Goal: Transaction & Acquisition: Purchase product/service

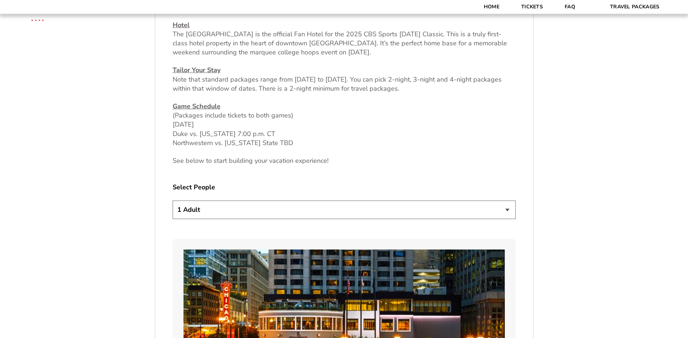
scroll to position [363, 0]
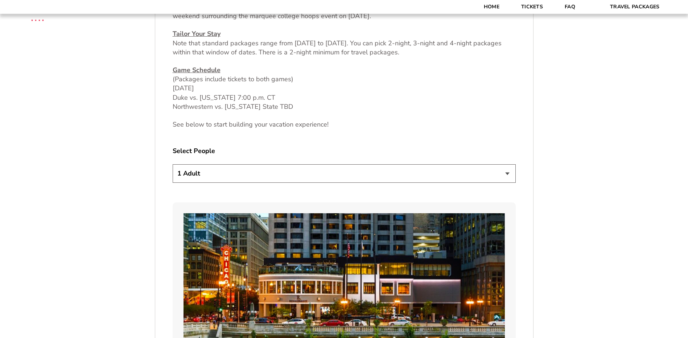
click at [463, 173] on select "1 Adult 2 Adults 3 Adults 4 Adults 2 Adults + 1 Child 2 Adults + 2 Children 2 A…" at bounding box center [344, 173] width 343 height 18
select select "2 Adults"
click at [173, 164] on select "1 Adult 2 Adults 3 Adults 4 Adults 2 Adults + 1 Child 2 Adults + 2 Children 2 A…" at bounding box center [344, 173] width 343 height 18
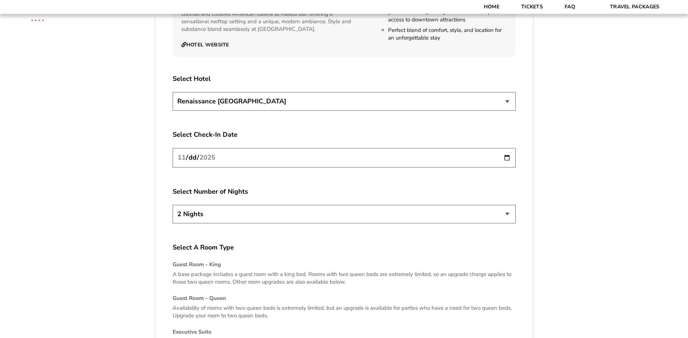
scroll to position [798, 0]
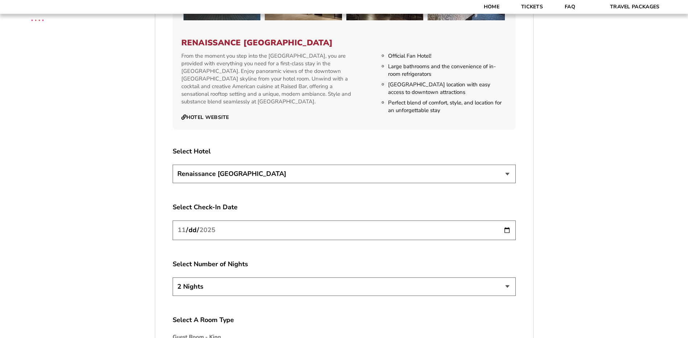
click at [474, 171] on select "Renaissance [GEOGRAPHIC_DATA]" at bounding box center [344, 174] width 343 height 18
click at [173, 165] on select "Renaissance [GEOGRAPHIC_DATA]" at bounding box center [344, 174] width 343 height 18
click at [506, 230] on input "2025-11-26" at bounding box center [344, 229] width 343 height 19
click at [475, 289] on select "2 Nights 3 Nights 4 Nights" at bounding box center [344, 286] width 343 height 18
select select "3 Nights"
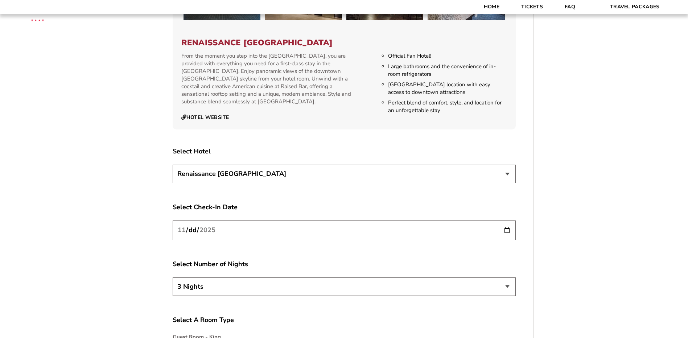
click at [173, 277] on select "2 Nights 3 Nights 4 Nights" at bounding box center [344, 286] width 343 height 18
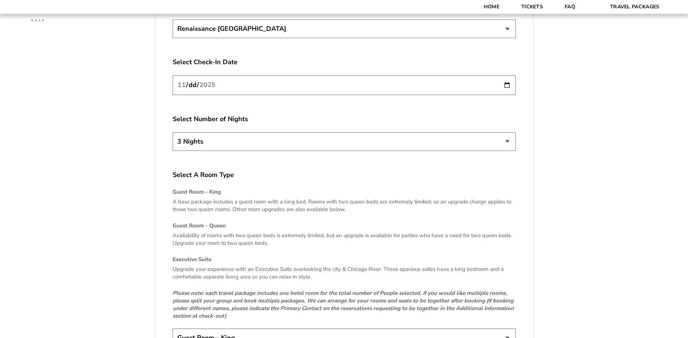
scroll to position [979, 0]
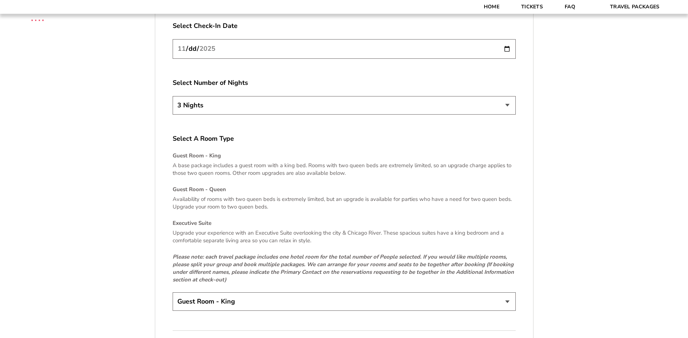
click at [489, 304] on select "Guest Room - King Guest Room - Queen (+$95 per night) Executive Suite (+$315 pe…" at bounding box center [344, 301] width 343 height 18
click at [173, 292] on select "Guest Room - King Guest Room - Queen (+$95 per night) Executive Suite (+$315 pe…" at bounding box center [344, 301] width 343 height 18
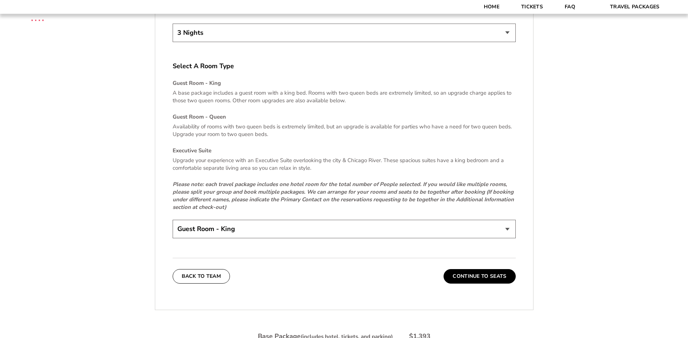
scroll to position [1088, 0]
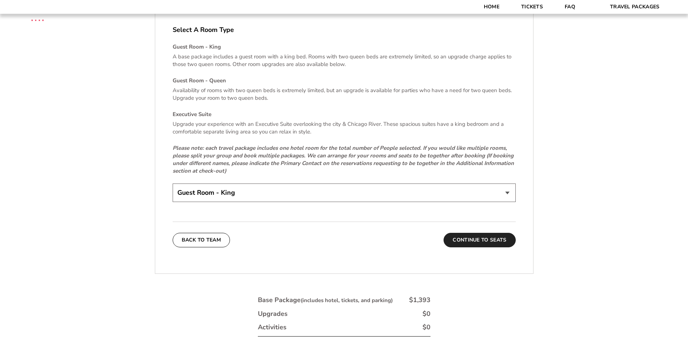
click at [489, 241] on button "Continue To Seats" at bounding box center [479, 240] width 72 height 15
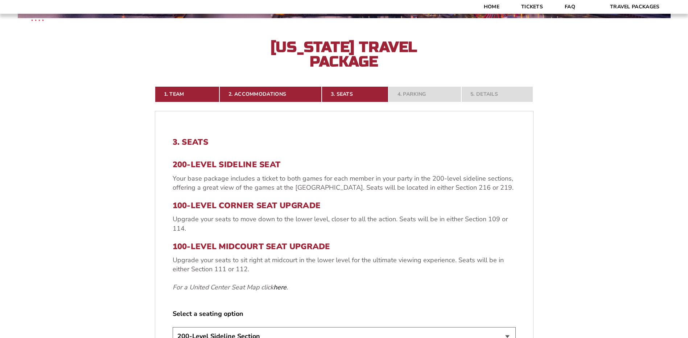
scroll to position [232, 0]
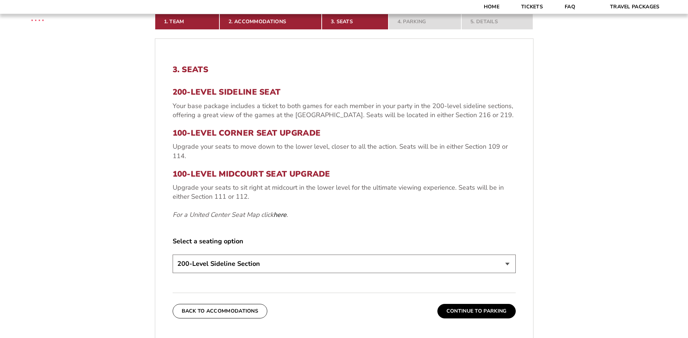
click at [504, 261] on select "200-Level Sideline Section 100-Level Corner Seat Upgrade (+$80 per person) 100-…" at bounding box center [344, 264] width 343 height 18
select select "100-Level Corner Seat Upgrade"
click at [173, 255] on select "200-Level Sideline Section 100-Level Corner Seat Upgrade (+$80 per person) 100-…" at bounding box center [344, 264] width 343 height 18
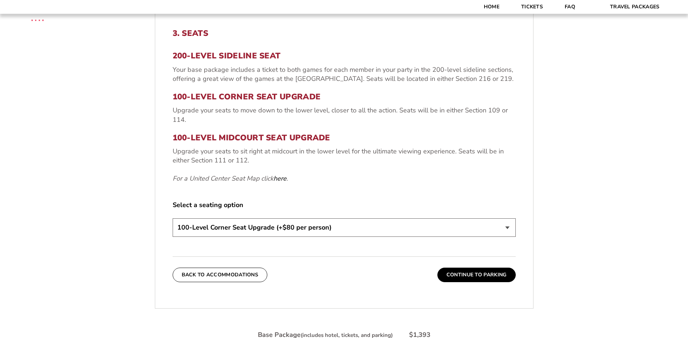
click at [336, 231] on select "200-Level Sideline Section 100-Level Corner Seat Upgrade (+$80 per person) 100-…" at bounding box center [344, 227] width 343 height 18
click at [173, 218] on select "200-Level Sideline Section 100-Level Corner Seat Upgrade (+$80 per person) 100-…" at bounding box center [344, 227] width 343 height 18
click at [471, 275] on button "Continue To Parking" at bounding box center [476, 275] width 78 height 15
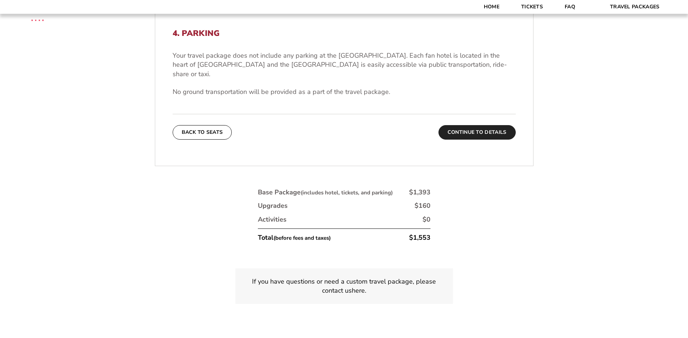
click at [474, 125] on button "Continue To Details" at bounding box center [476, 132] width 77 height 15
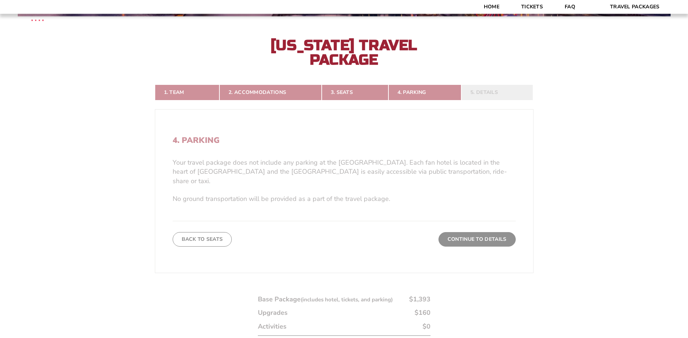
scroll to position [160, 0]
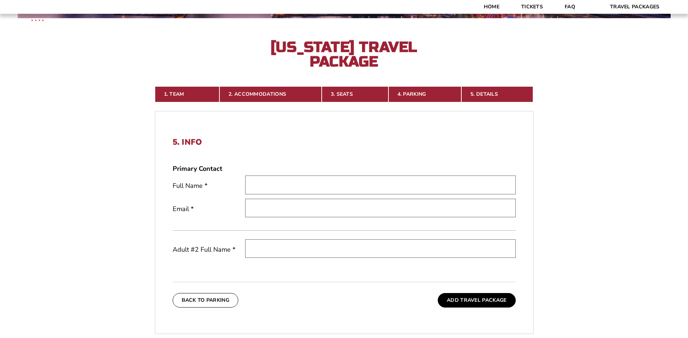
click at [255, 183] on input "text" at bounding box center [380, 184] width 270 height 18
type input "Tina Groves"
type input "[EMAIL_ADDRESS][DOMAIN_NAME]"
click at [258, 248] on input "text" at bounding box center [380, 248] width 270 height 18
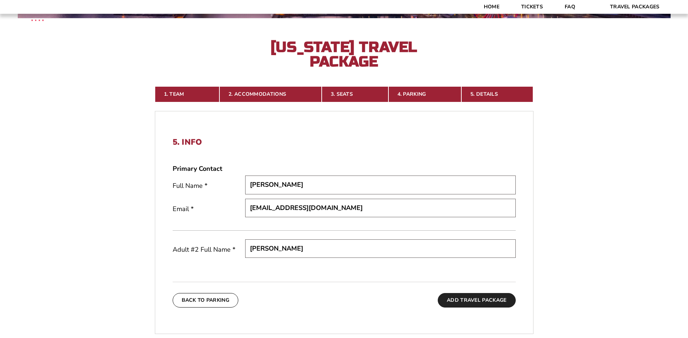
type input "Caroline Groves"
click at [471, 302] on button "Add Travel Package" at bounding box center [477, 300] width 78 height 15
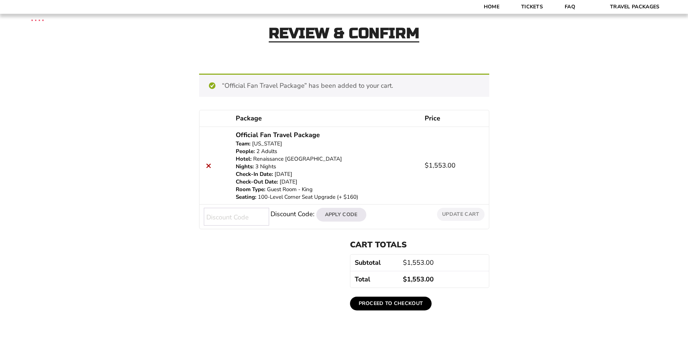
scroll to position [73, 0]
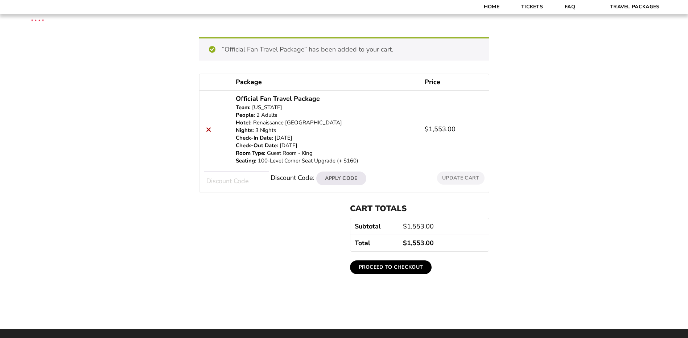
click at [382, 269] on link "Proceed to checkout" at bounding box center [391, 267] width 82 height 14
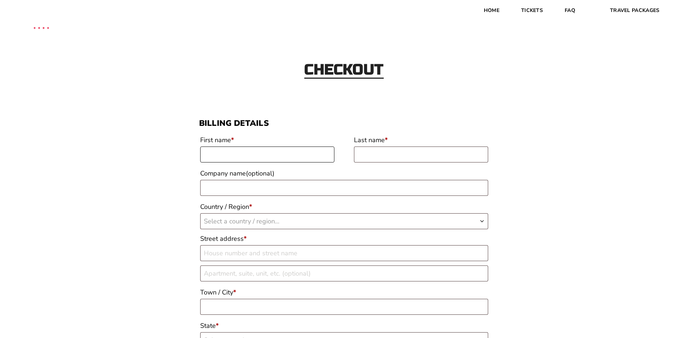
click at [222, 153] on input "First name *" at bounding box center [267, 154] width 134 height 16
type input "[PERSON_NAME]"
type input "[PERSON_NAME] Bank"
select select "US"
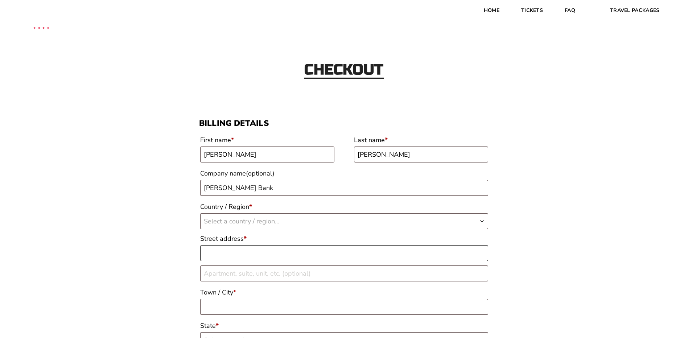
type input "[STREET_ADDRESS]"
type input "[GEOGRAPHIC_DATA], [GEOGRAPHIC_DATA]"
type input "72223"
type input "18707239922"
type input "[EMAIL_ADDRESS][DOMAIN_NAME]"
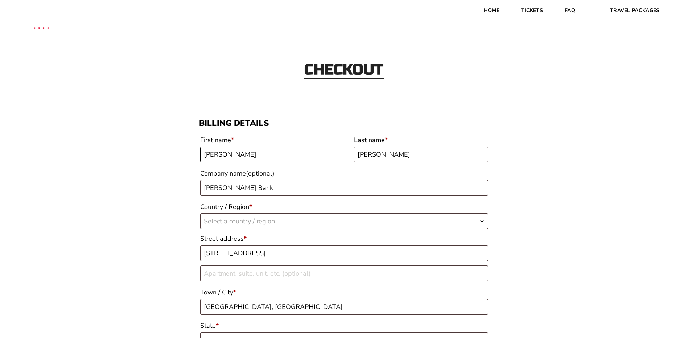
select select "US"
select select "AR"
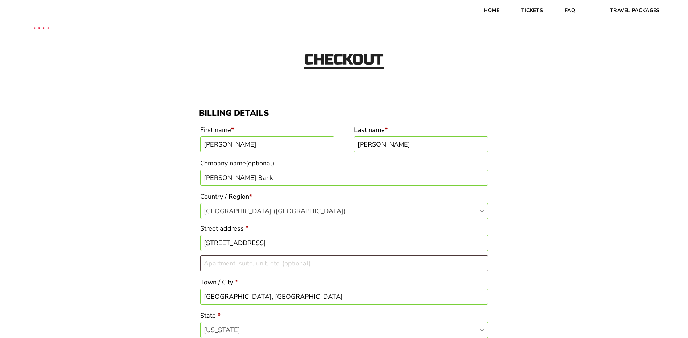
drag, startPoint x: 271, startPoint y: 181, endPoint x: 148, endPoint y: 174, distance: 123.8
drag, startPoint x: 322, startPoint y: 244, endPoint x: 259, endPoint y: 239, distance: 63.6
click at [259, 239] on input "[STREET_ADDRESS]" at bounding box center [344, 243] width 288 height 16
type input "[STREET_ADDRESS]"
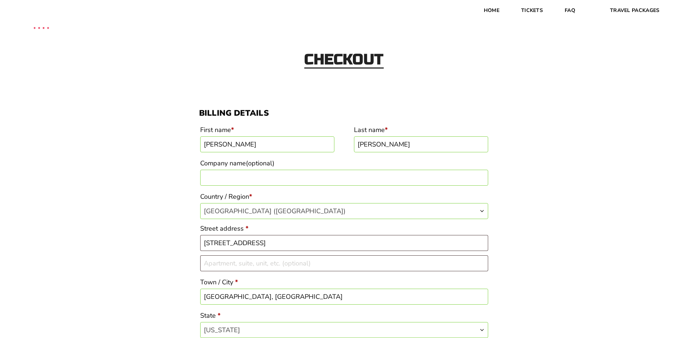
drag, startPoint x: 257, startPoint y: 295, endPoint x: 234, endPoint y: 296, distance: 22.8
click at [234, 296] on input "[GEOGRAPHIC_DATA], [GEOGRAPHIC_DATA]" at bounding box center [344, 297] width 288 height 16
type input "Little Rock"
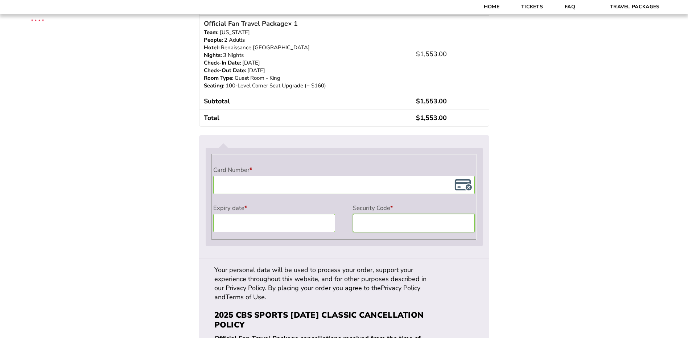
scroll to position [590, 0]
